Goal: Information Seeking & Learning: Find specific page/section

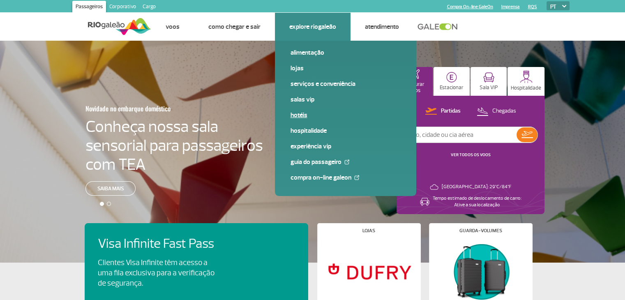
click at [303, 112] on link "Hotéis" at bounding box center [345, 115] width 110 height 9
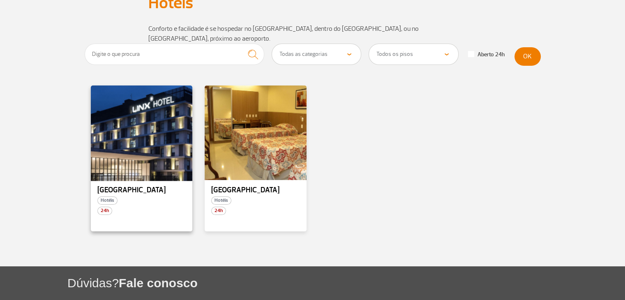
scroll to position [62, 0]
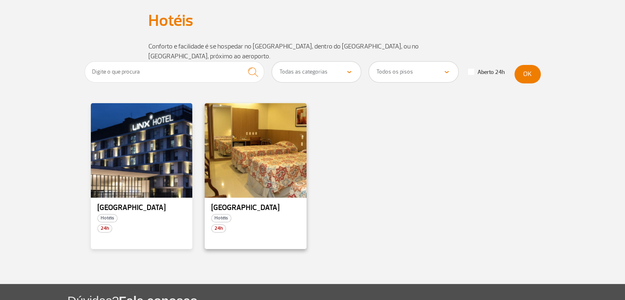
click at [252, 204] on p "[GEOGRAPHIC_DATA]" at bounding box center [255, 208] width 89 height 8
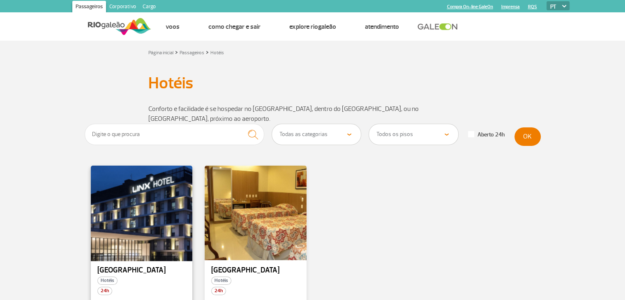
click at [138, 198] on div at bounding box center [142, 213] width 104 height 97
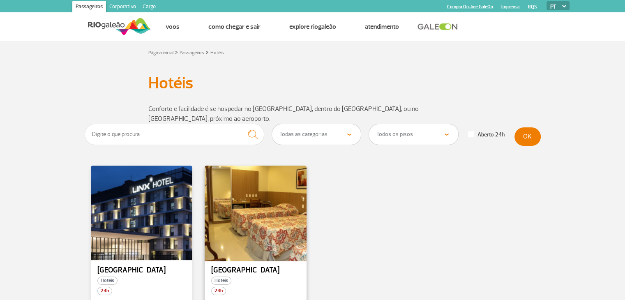
click at [274, 196] on div at bounding box center [256, 213] width 104 height 97
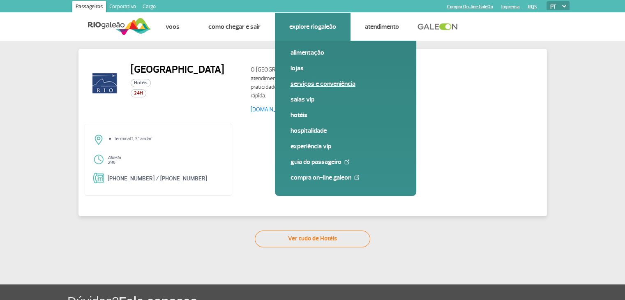
click at [304, 81] on link "Serviços e Conveniência" at bounding box center [345, 83] width 110 height 9
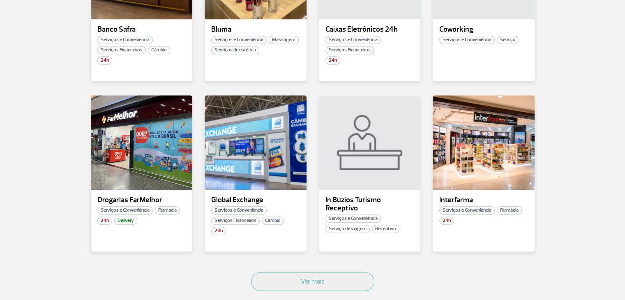
scroll to position [452, 0]
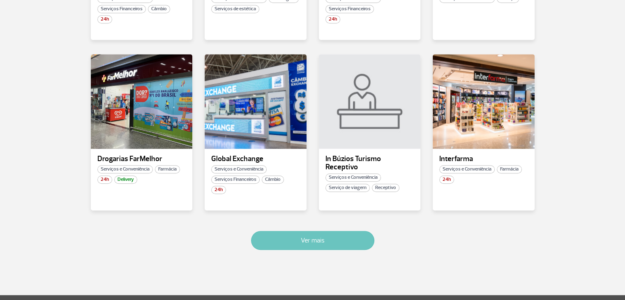
click at [305, 243] on button "Ver mais" at bounding box center [312, 240] width 123 height 19
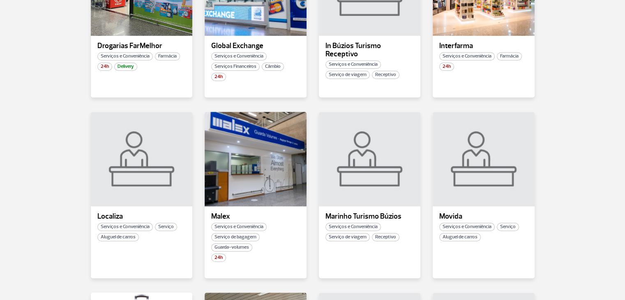
scroll to position [565, 0]
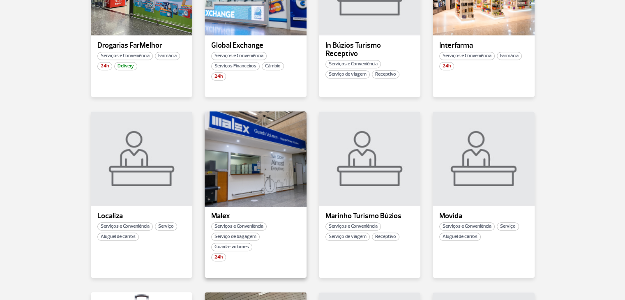
click at [253, 178] on div at bounding box center [256, 159] width 104 height 97
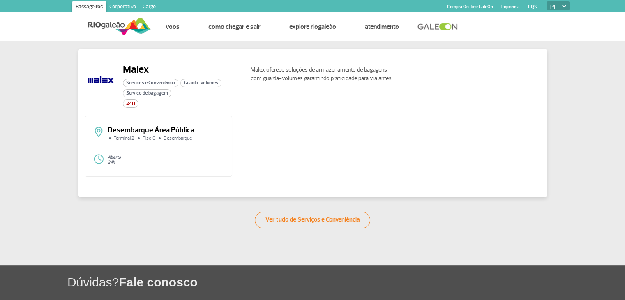
click at [131, 68] on h2 "Malex" at bounding box center [183, 69] width 121 height 12
click at [106, 76] on img at bounding box center [101, 79] width 32 height 32
click at [122, 137] on li "Terminal 2" at bounding box center [122, 138] width 29 height 5
